Goal: Task Accomplishment & Management: Use online tool/utility

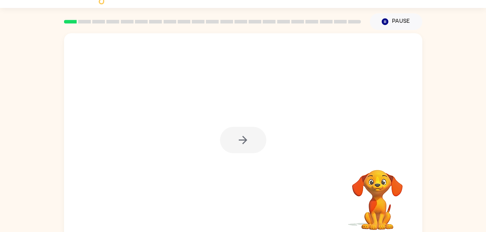
scroll to position [22, 0]
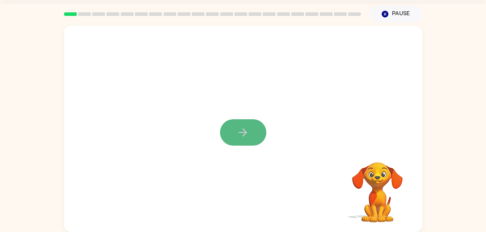
click at [249, 139] on button "button" at bounding box center [243, 132] width 46 height 26
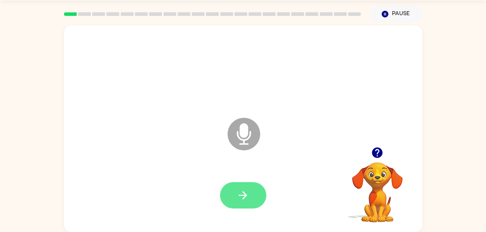
click at [254, 204] on button "button" at bounding box center [243, 195] width 46 height 26
drag, startPoint x: 387, startPoint y: 147, endPoint x: 384, endPoint y: 152, distance: 5.5
click at [384, 152] on div at bounding box center [377, 153] width 72 height 18
click at [384, 151] on button "button" at bounding box center [377, 153] width 18 height 18
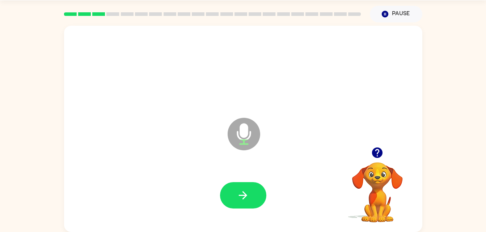
click at [376, 155] on icon "button" at bounding box center [377, 153] width 10 height 10
click at [379, 148] on icon "button" at bounding box center [377, 153] width 13 height 13
click at [373, 146] on button "button" at bounding box center [377, 153] width 18 height 18
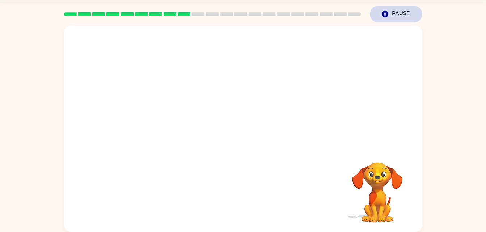
click at [386, 19] on button "Pause Pause" at bounding box center [396, 14] width 52 height 17
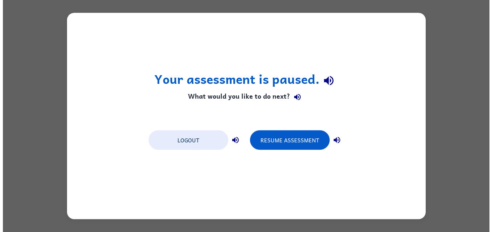
scroll to position [0, 0]
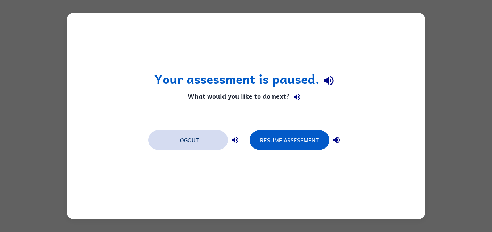
click at [209, 144] on button "Logout" at bounding box center [188, 141] width 80 height 20
click at [199, 142] on button "Logout" at bounding box center [188, 141] width 80 height 20
